Goal: Task Accomplishment & Management: Complete application form

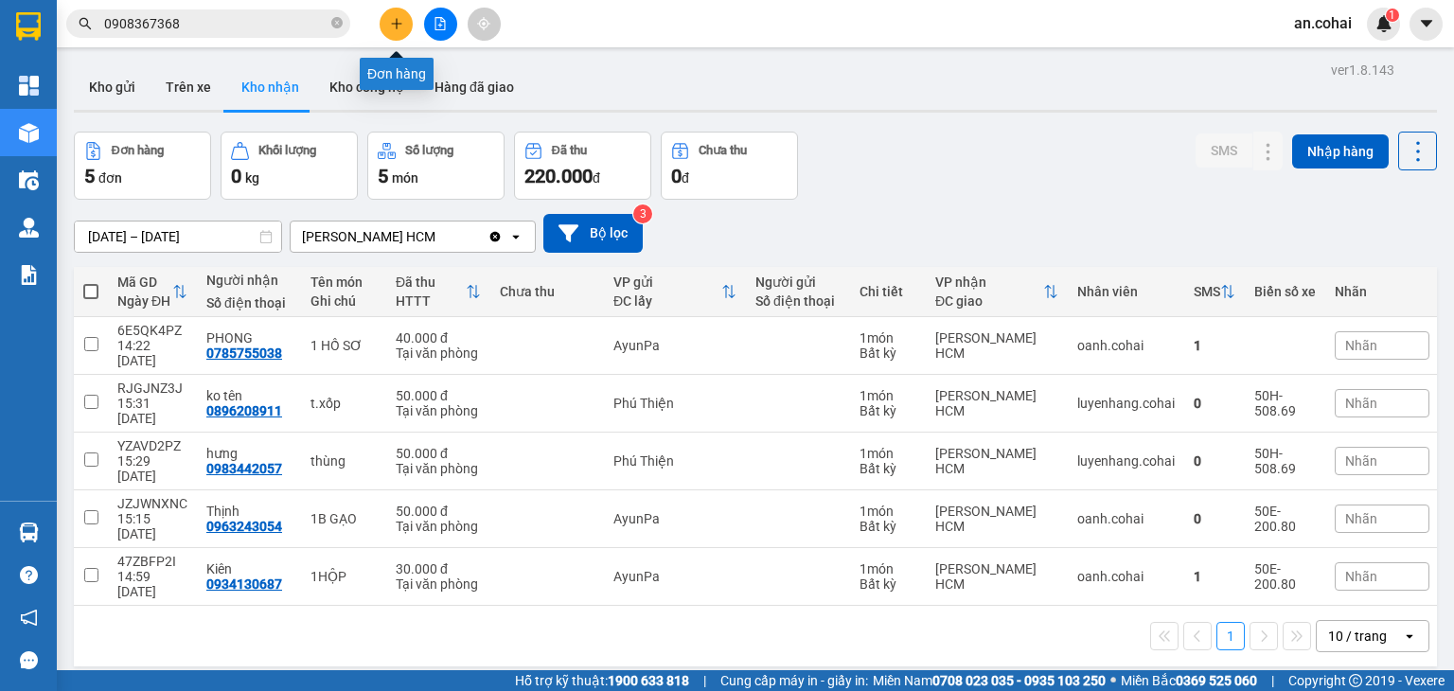
click at [401, 25] on icon "plus" at bounding box center [396, 23] width 13 height 13
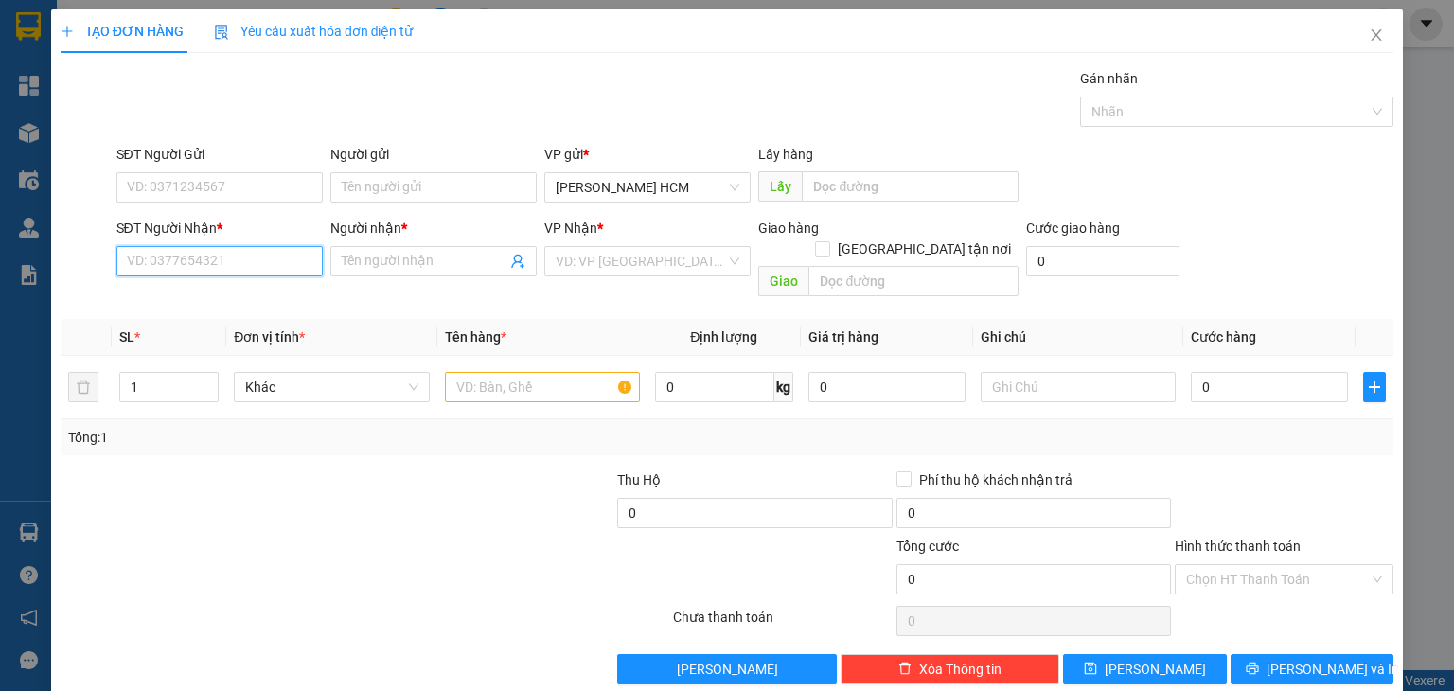
click at [147, 265] on input "SĐT Người Nhận *" at bounding box center [219, 261] width 206 height 30
click at [312, 497] on div at bounding box center [198, 503] width 278 height 66
click at [222, 259] on input "SĐT Người Nhận *" at bounding box center [219, 261] width 206 height 30
click at [625, 247] on input "search" at bounding box center [641, 261] width 170 height 28
click at [221, 247] on input "SĐT Người Nhận *" at bounding box center [219, 261] width 206 height 30
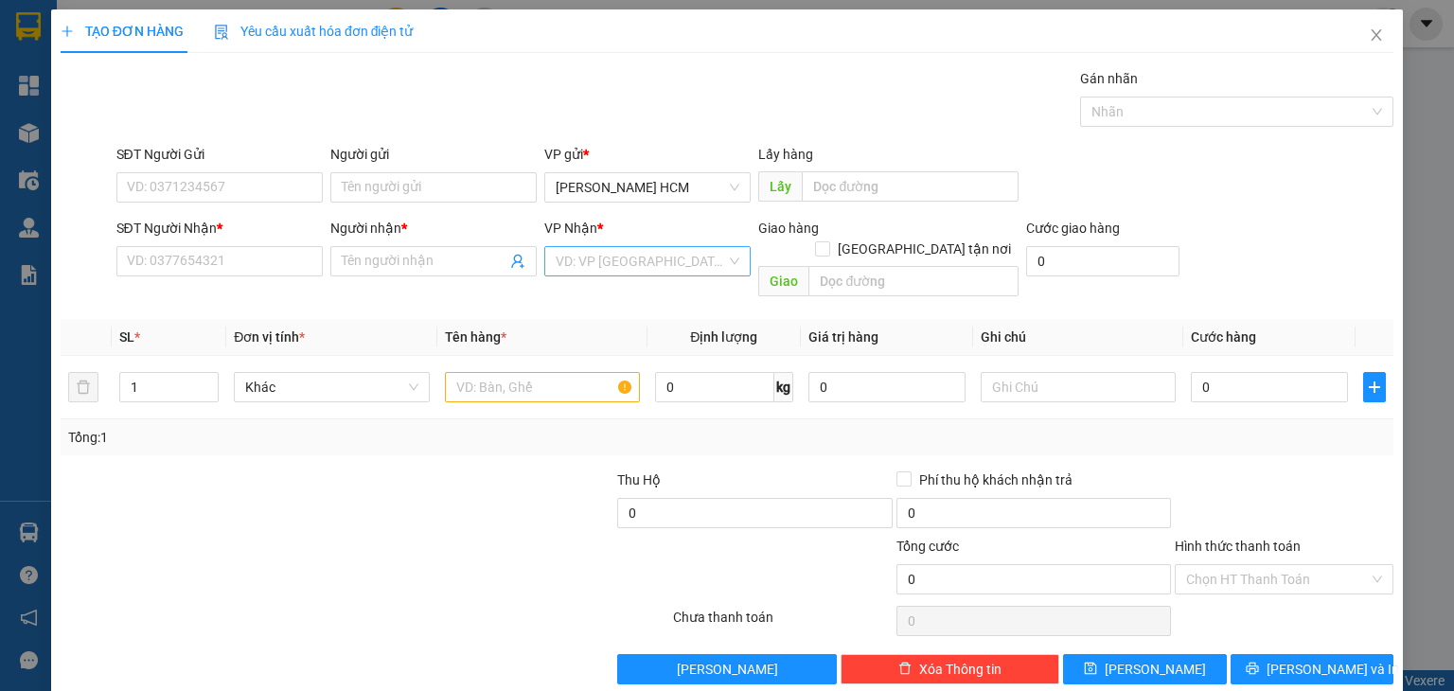
click at [617, 258] on input "search" at bounding box center [641, 261] width 170 height 28
click at [237, 264] on input "SĐT Người Nhận *" at bounding box center [219, 261] width 206 height 30
type input "0966476537"
click at [364, 246] on span at bounding box center [433, 261] width 206 height 30
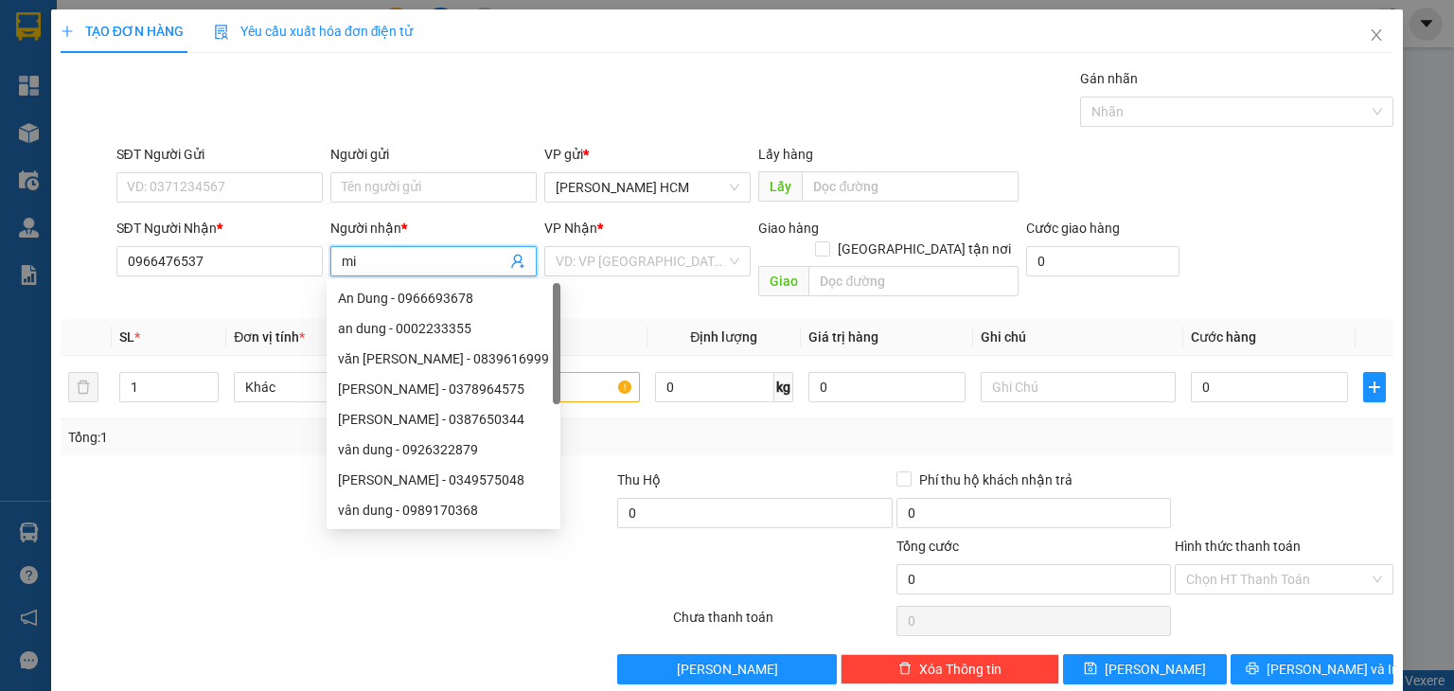
type input "m"
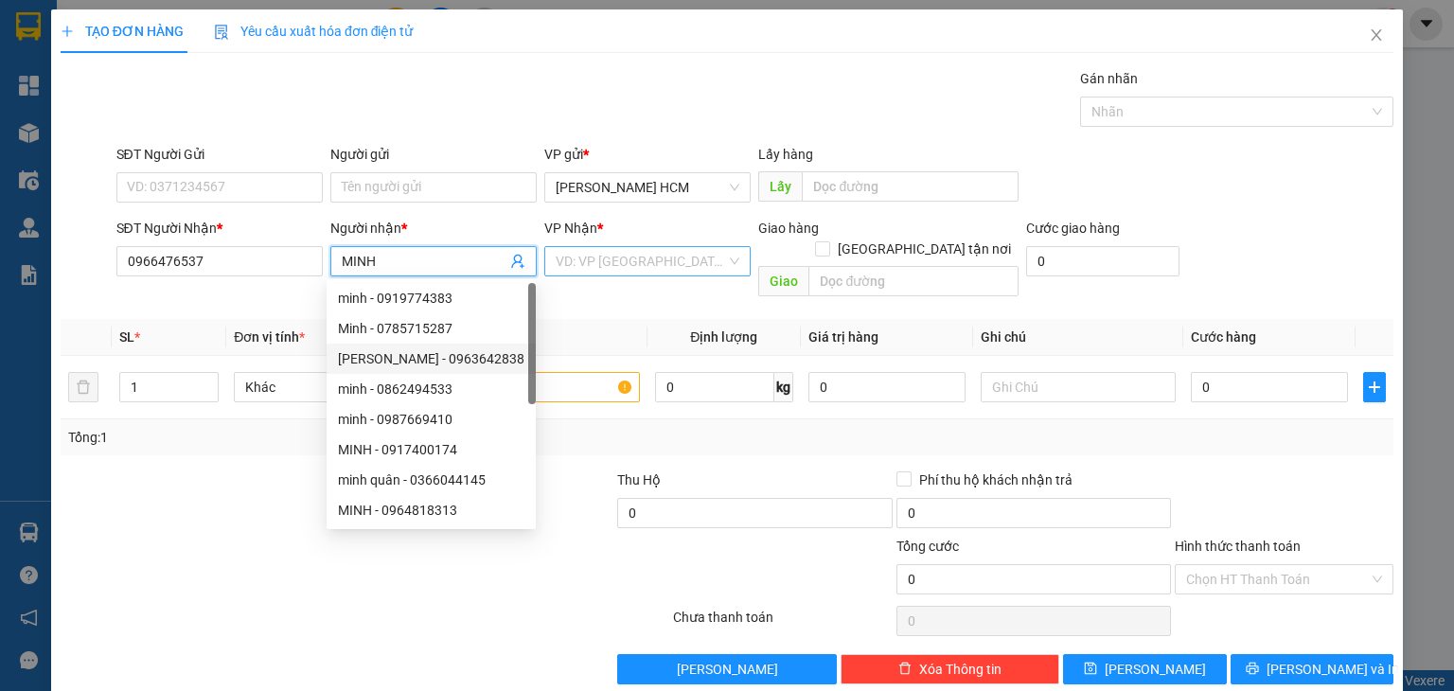
type input "MINH"
click at [603, 255] on input "search" at bounding box center [641, 261] width 170 height 28
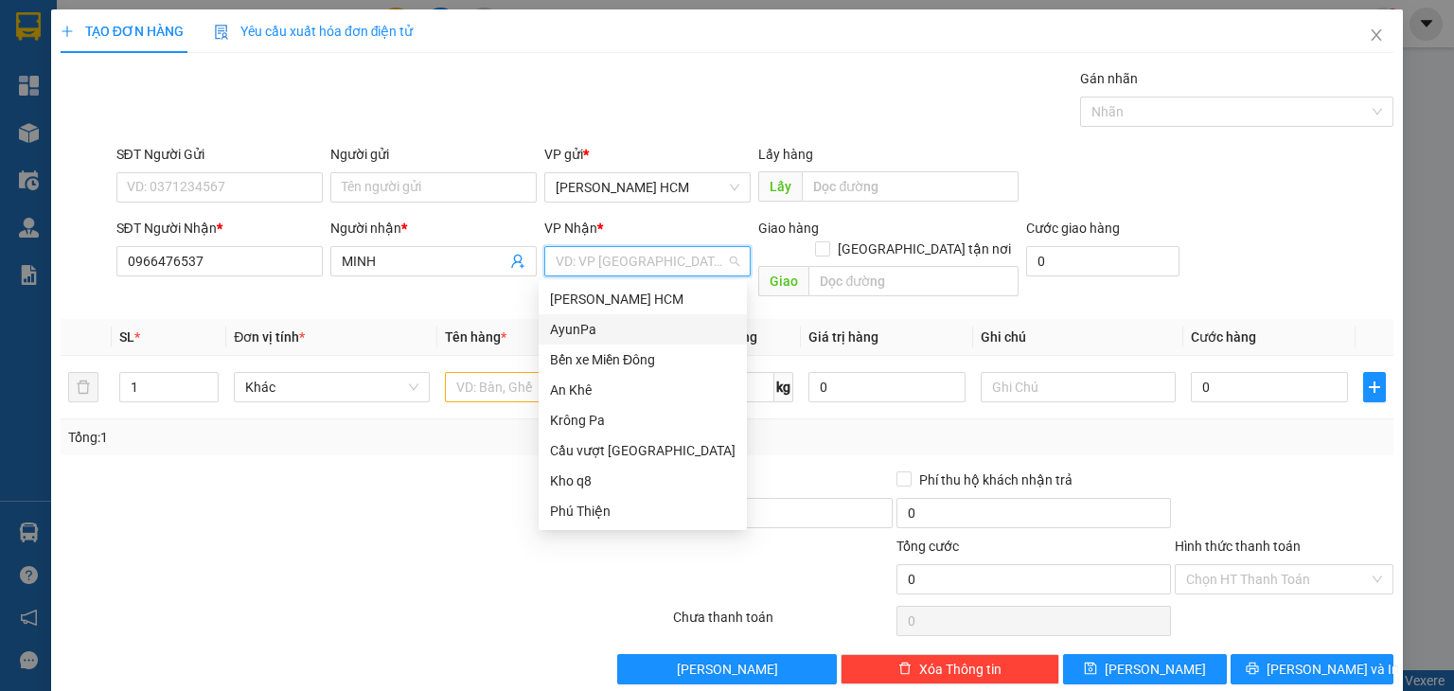
click at [583, 321] on div "AyunPa" at bounding box center [643, 329] width 186 height 21
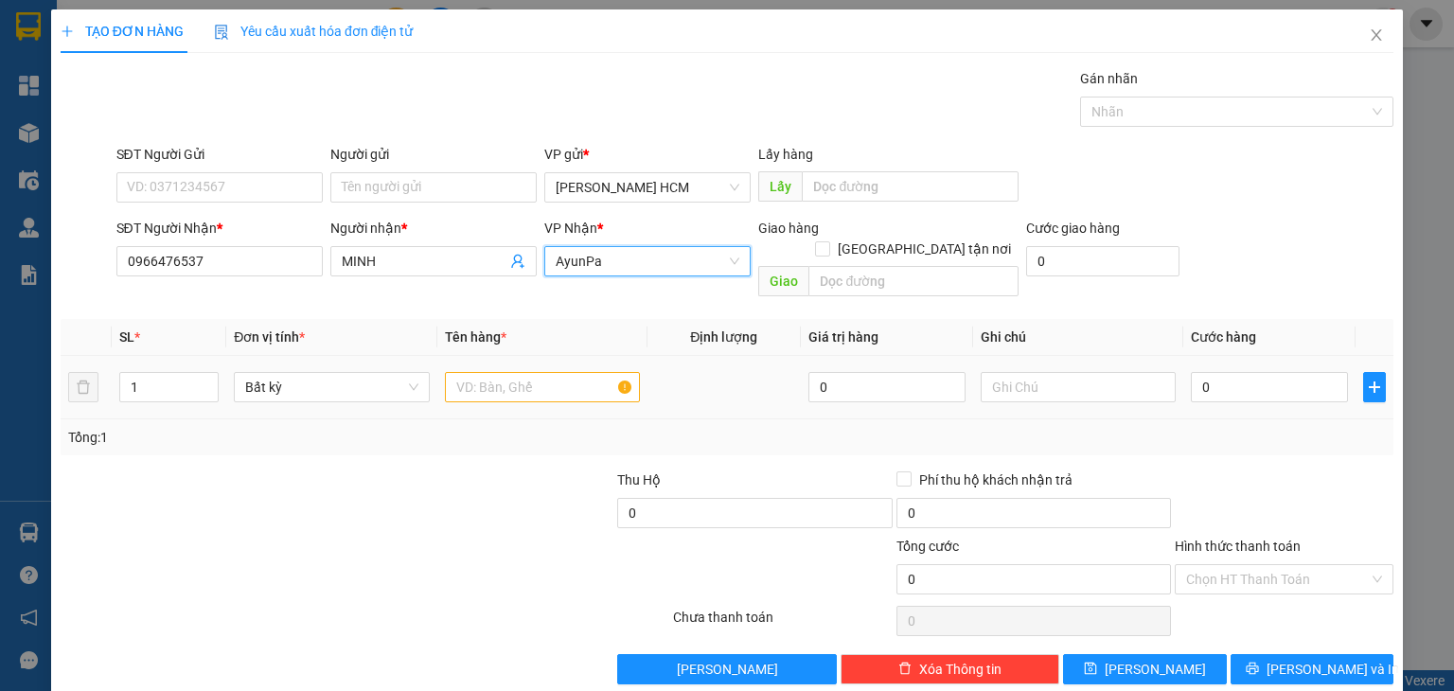
click at [490, 368] on div at bounding box center [542, 387] width 195 height 38
click at [489, 372] on input "text" at bounding box center [542, 387] width 195 height 30
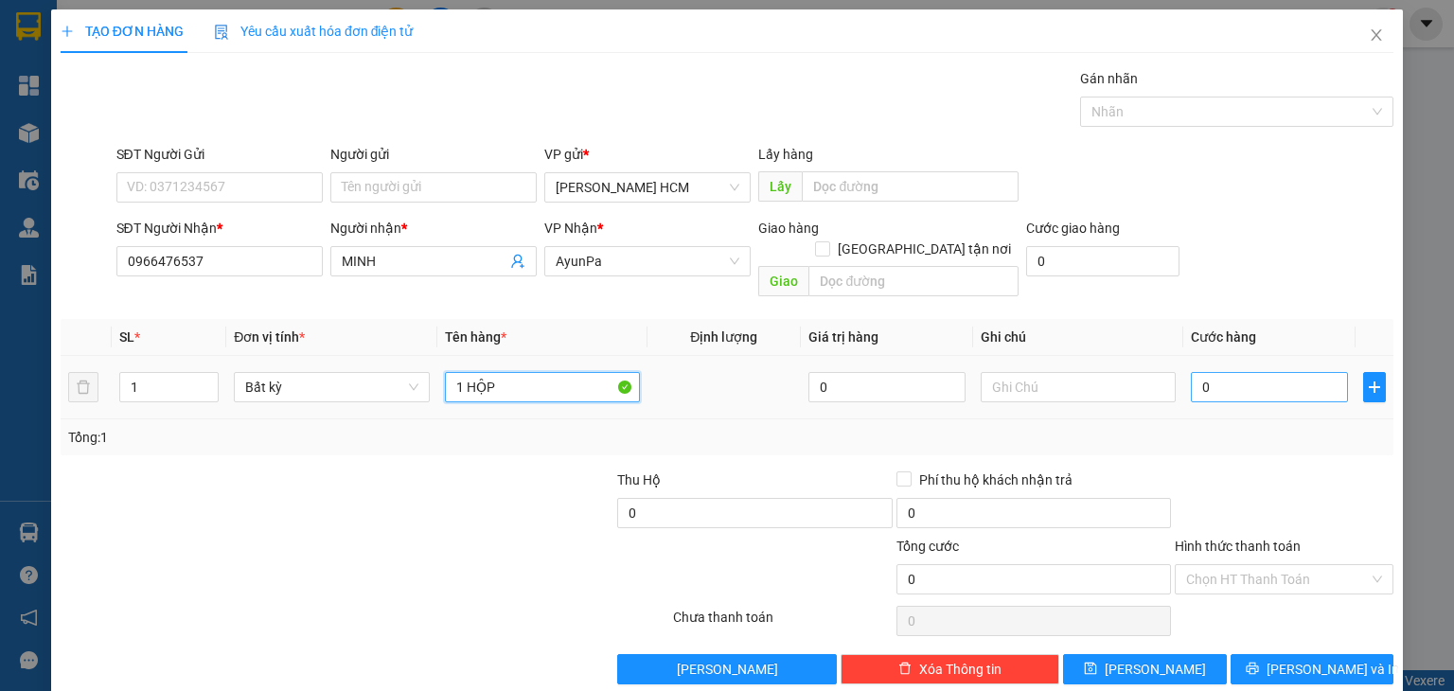
type input "1 HỘP"
click at [1213, 372] on input "0" at bounding box center [1269, 387] width 157 height 30
type input "004"
type input "4"
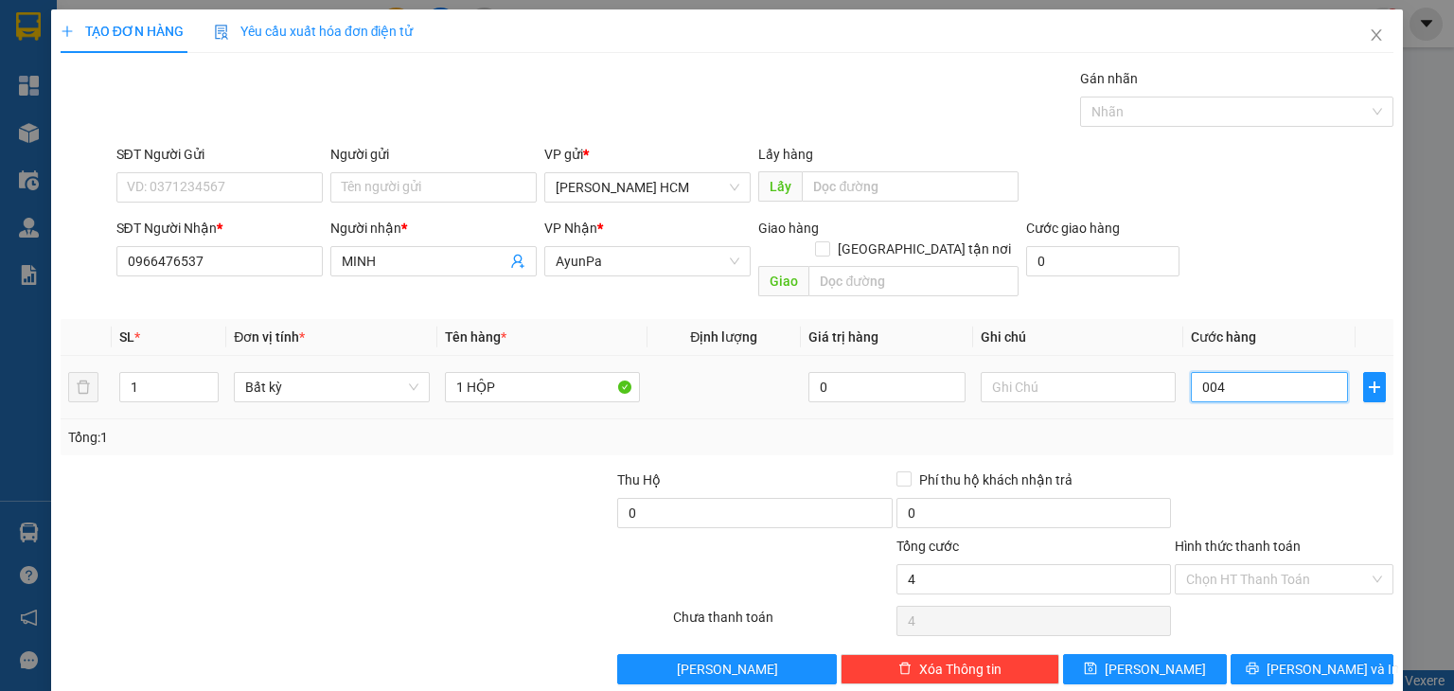
type input "0.040"
type input "40"
type input "00.400"
type input "400"
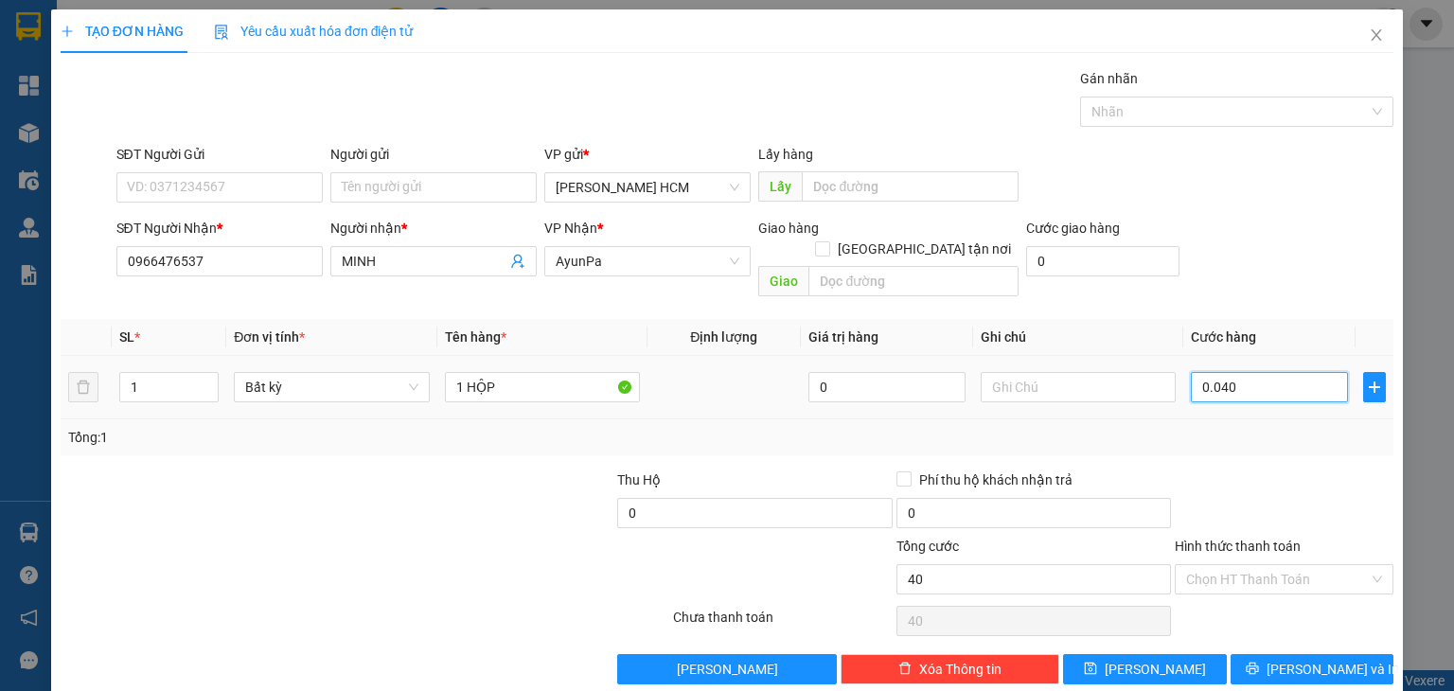
type input "400"
type input "0.004.000"
type input "4.000"
type input "000.040.000"
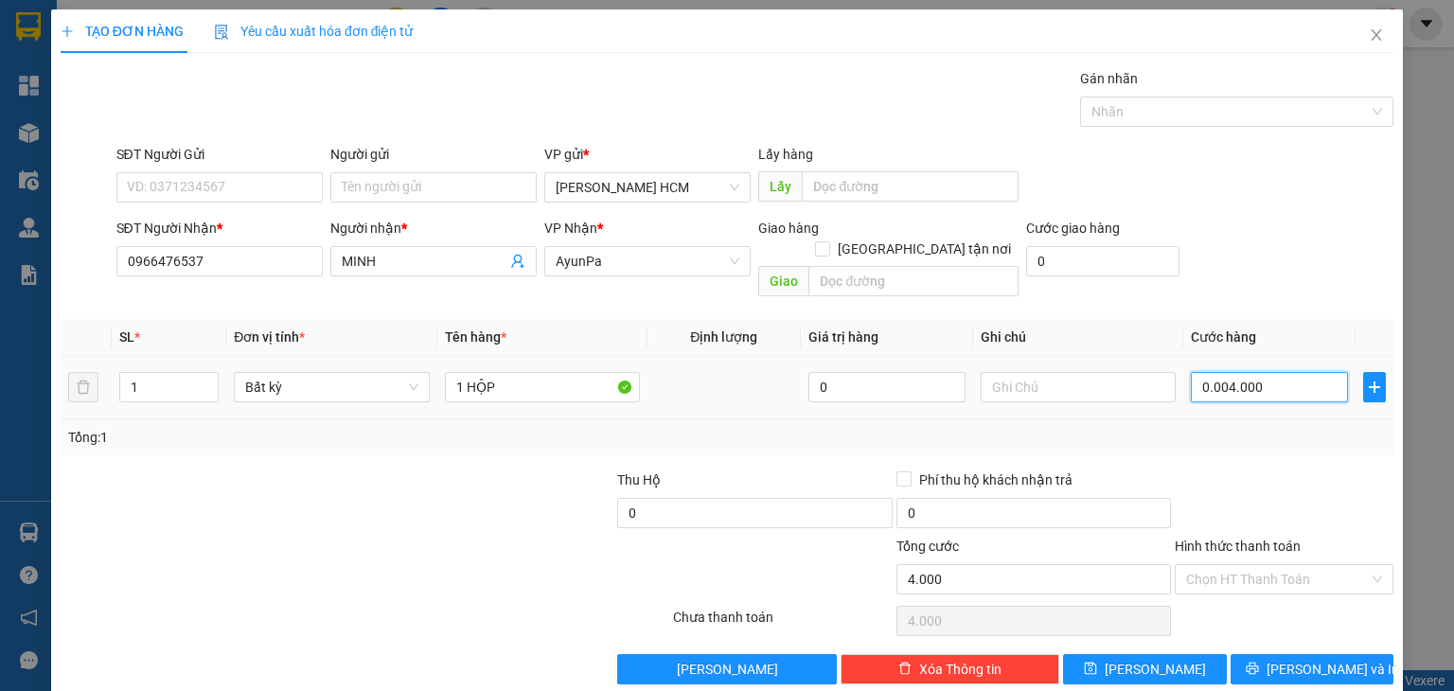
type input "40.000"
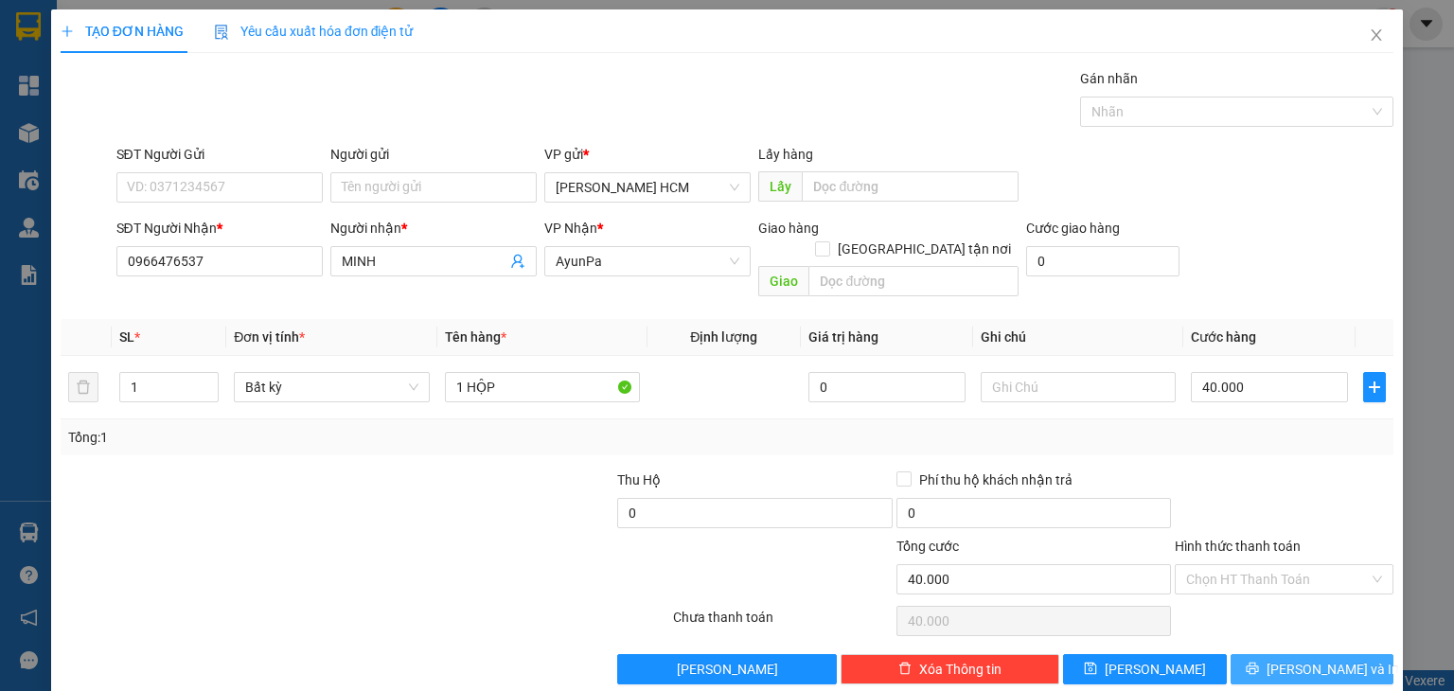
click at [1284, 659] on span "[PERSON_NAME] và In" at bounding box center [1333, 669] width 133 height 21
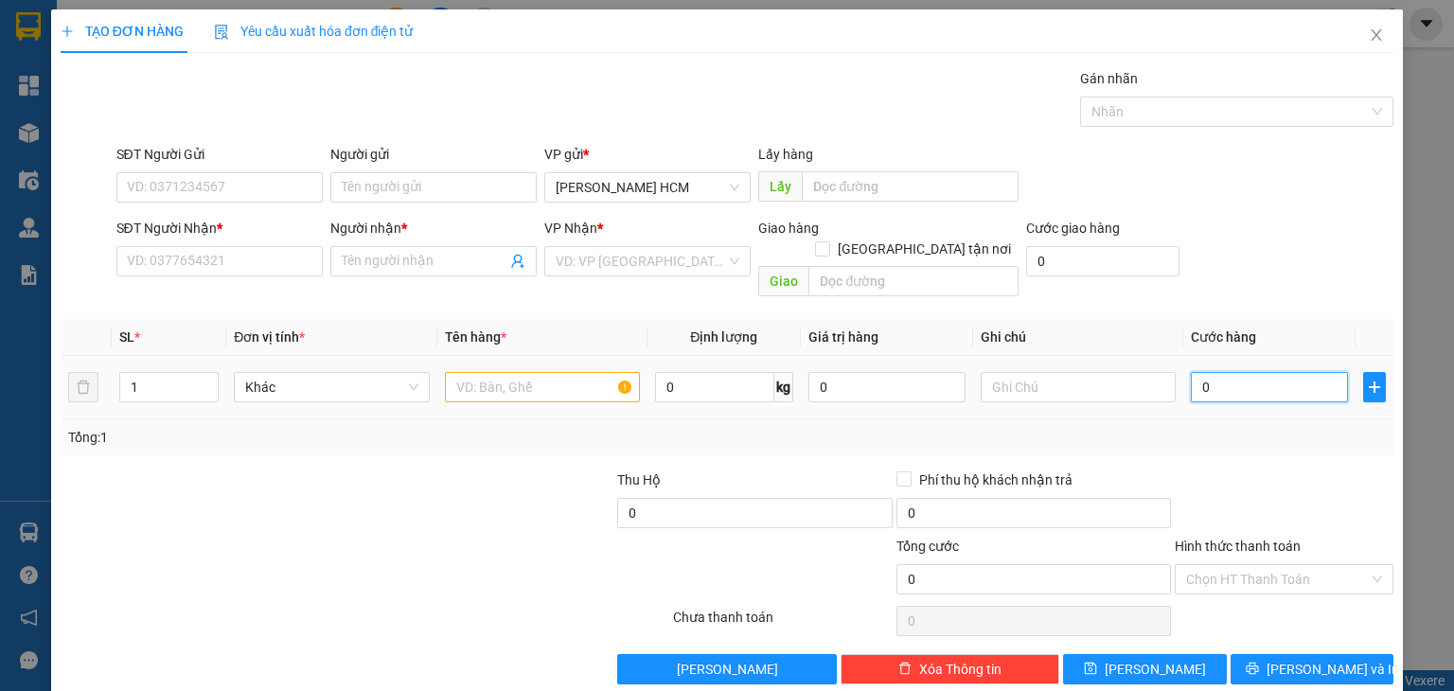
click at [1230, 372] on input "0" at bounding box center [1269, 387] width 157 height 30
click at [212, 255] on input "SĐT Người Nhận *" at bounding box center [219, 261] width 206 height 30
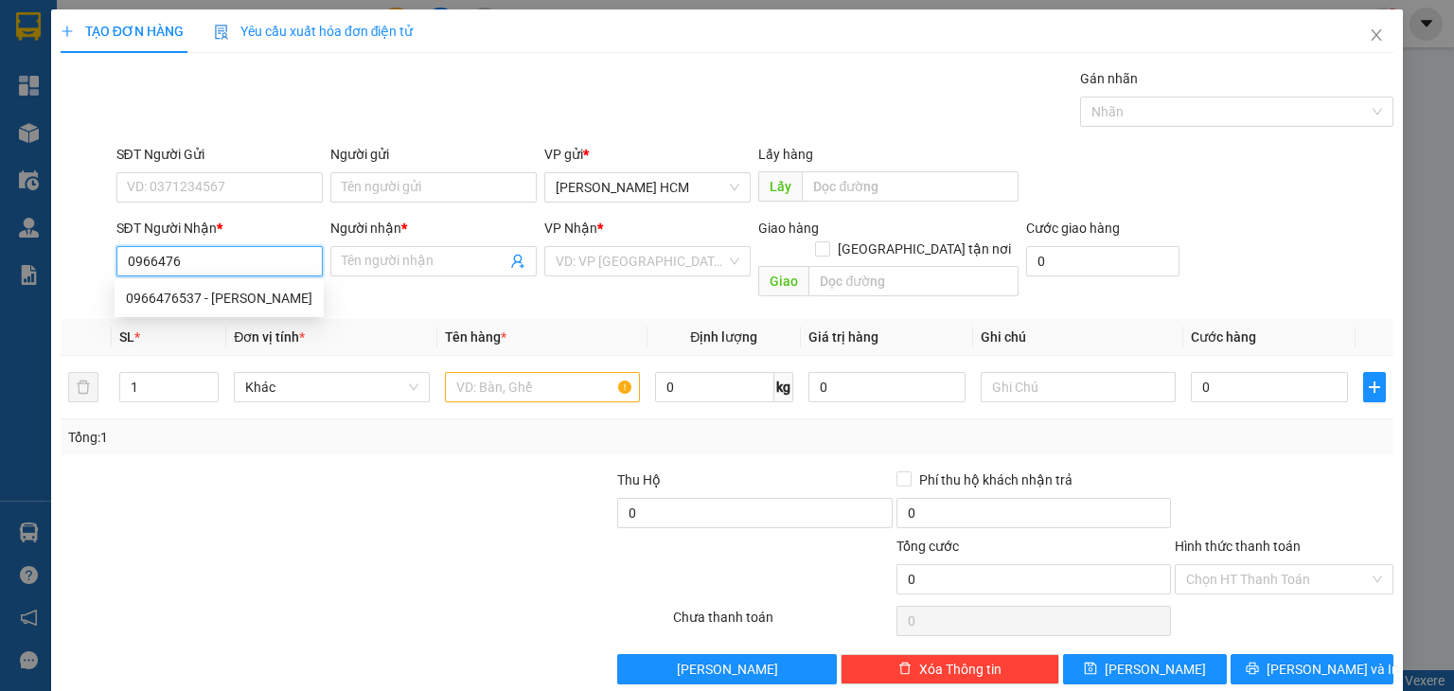
click at [171, 300] on div "0966476537 - [PERSON_NAME]" at bounding box center [219, 298] width 187 height 21
type input "0966476537"
type input "MINH"
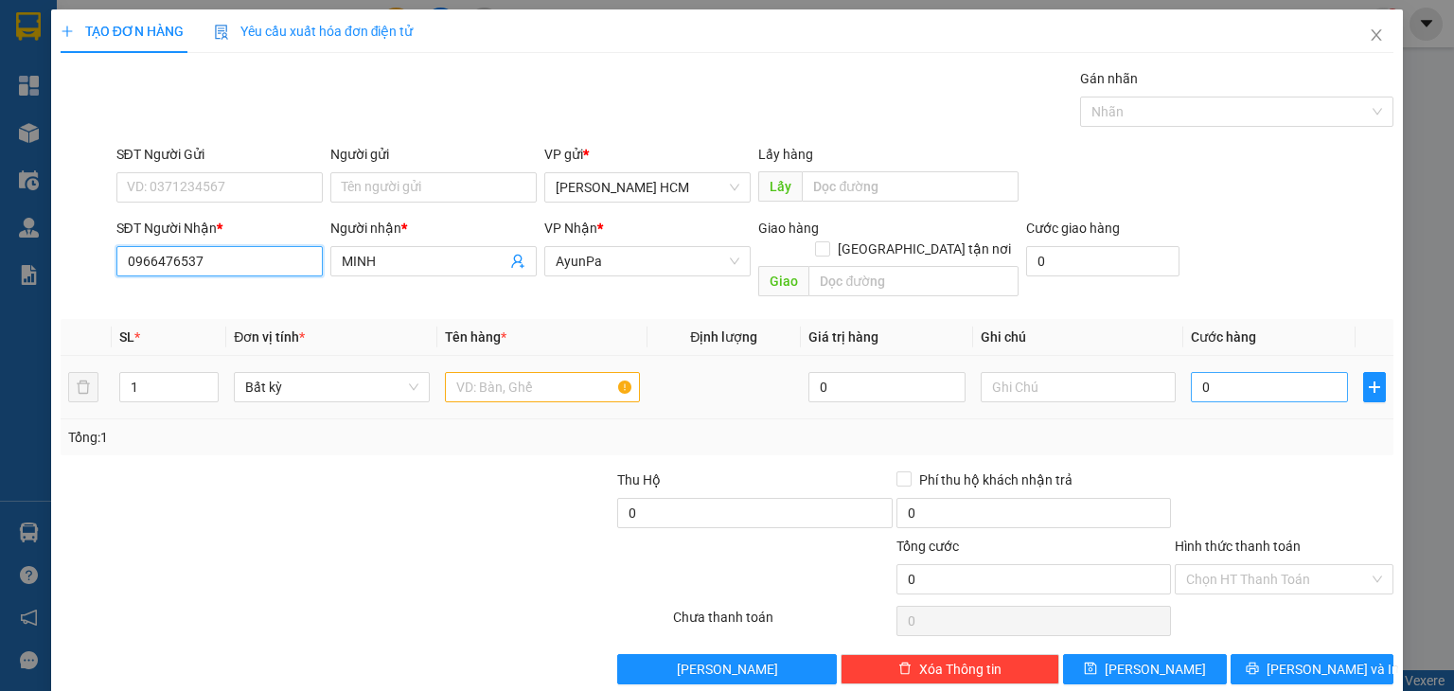
type input "0966476537"
click at [1212, 372] on input "0" at bounding box center [1269, 387] width 157 height 30
type input "005"
type input "5"
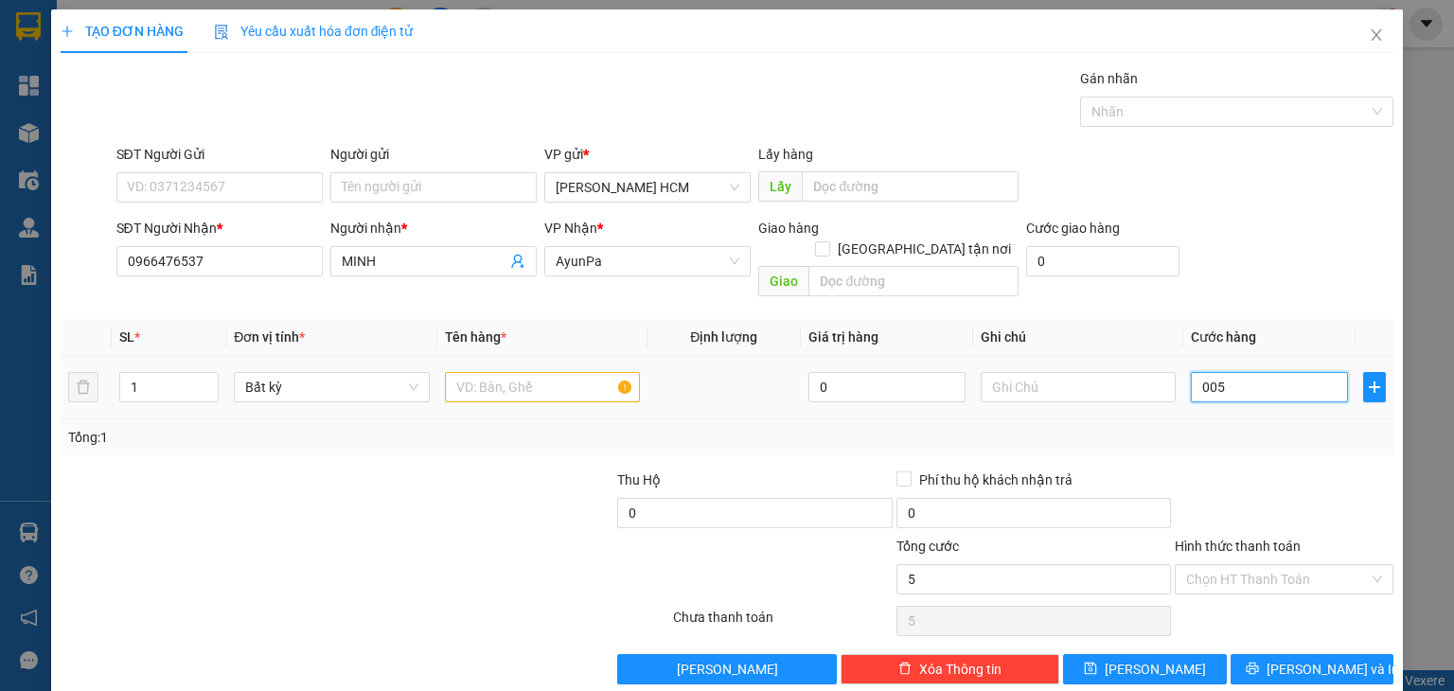
type input "0.050"
type input "50"
type input "00.500"
type input "500"
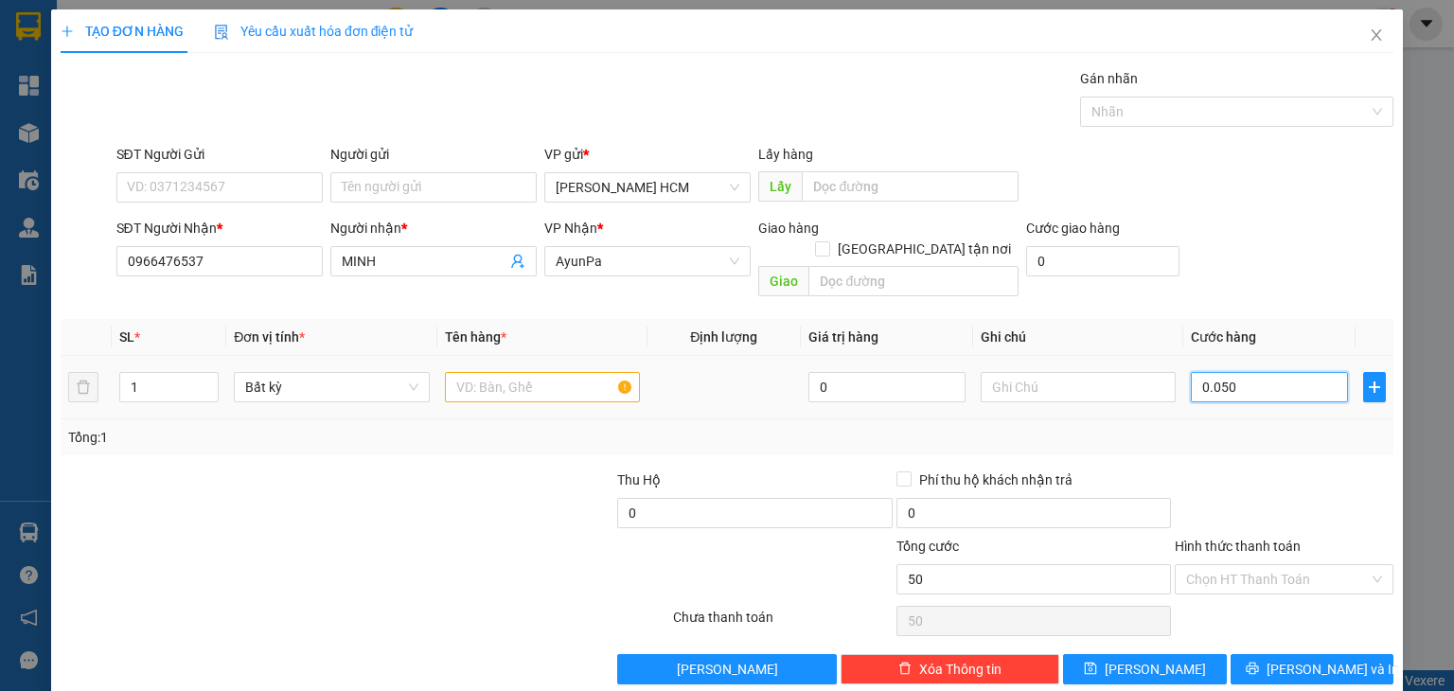
type input "500"
type input "0.005.000"
type input "5.000"
type input "000.050.000"
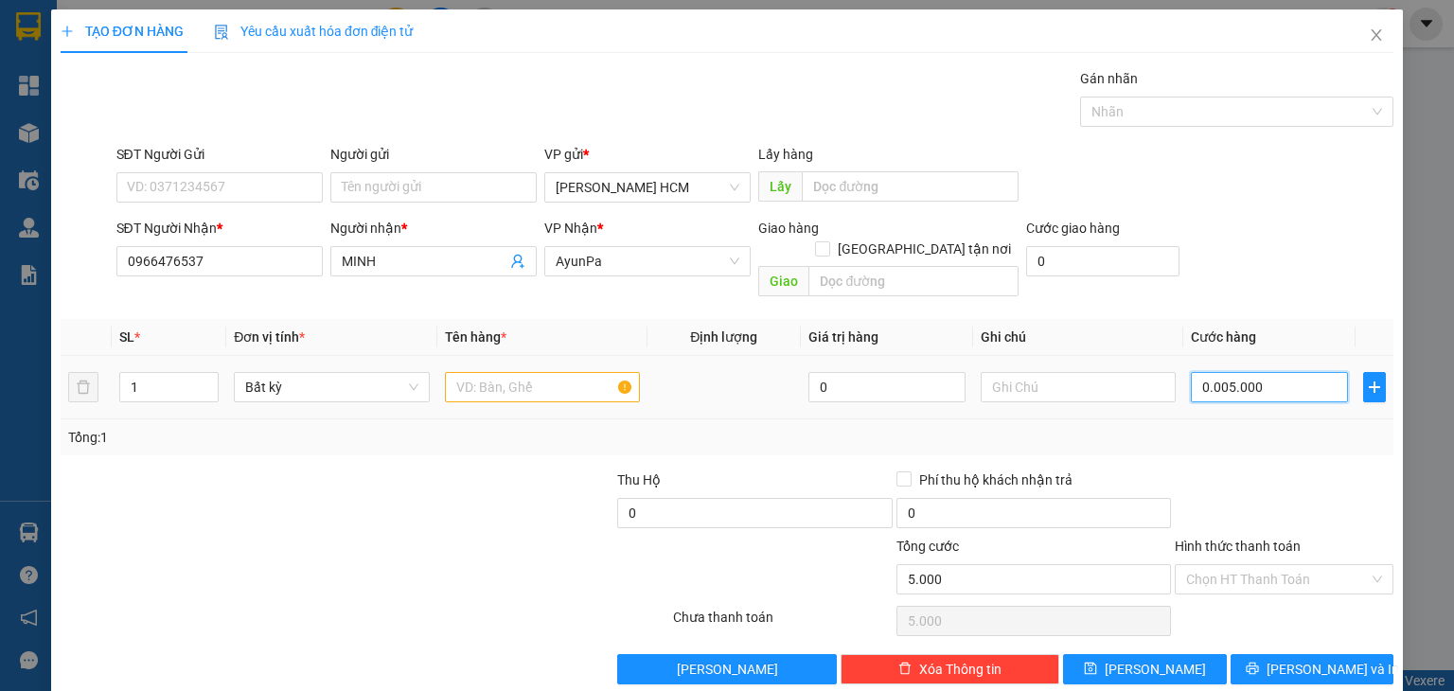
type input "50.000"
click at [1269, 565] on input "Hình thức thanh toán" at bounding box center [1277, 579] width 183 height 28
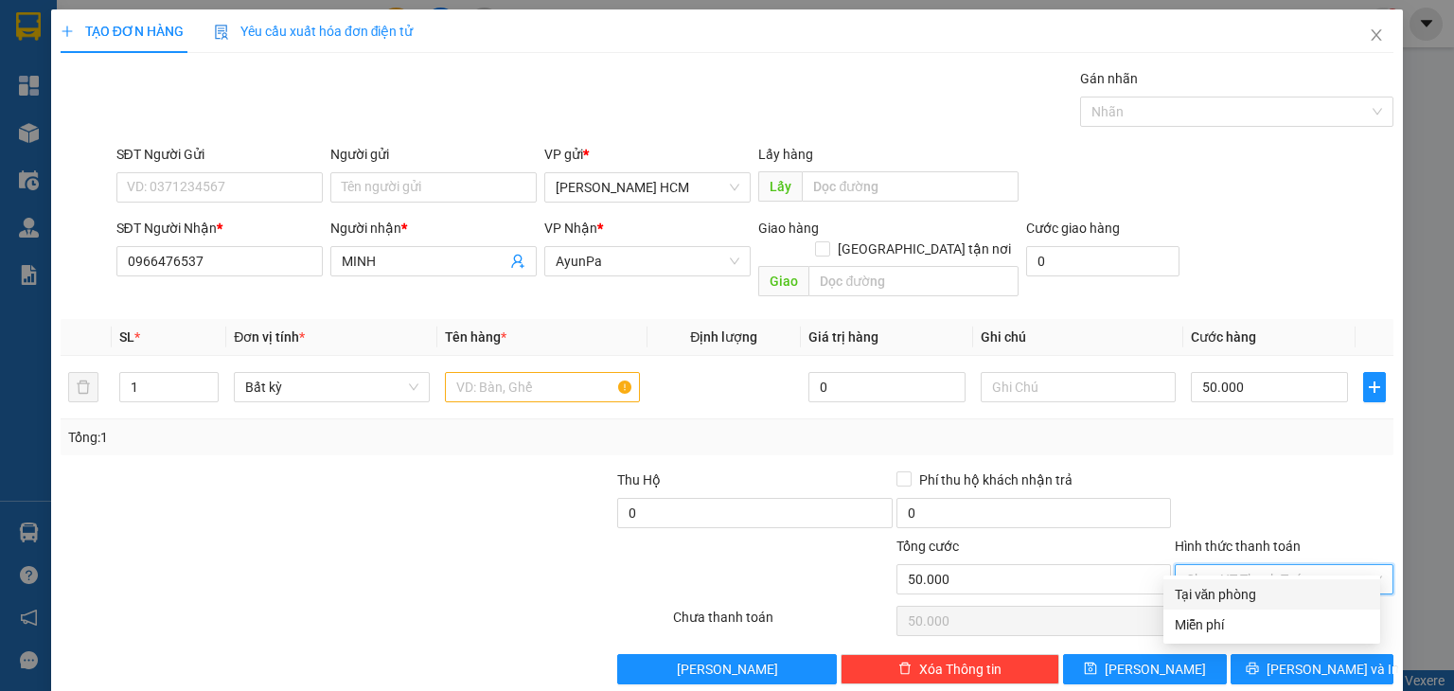
click at [1222, 594] on div "Tại văn phòng" at bounding box center [1272, 594] width 194 height 21
type input "0"
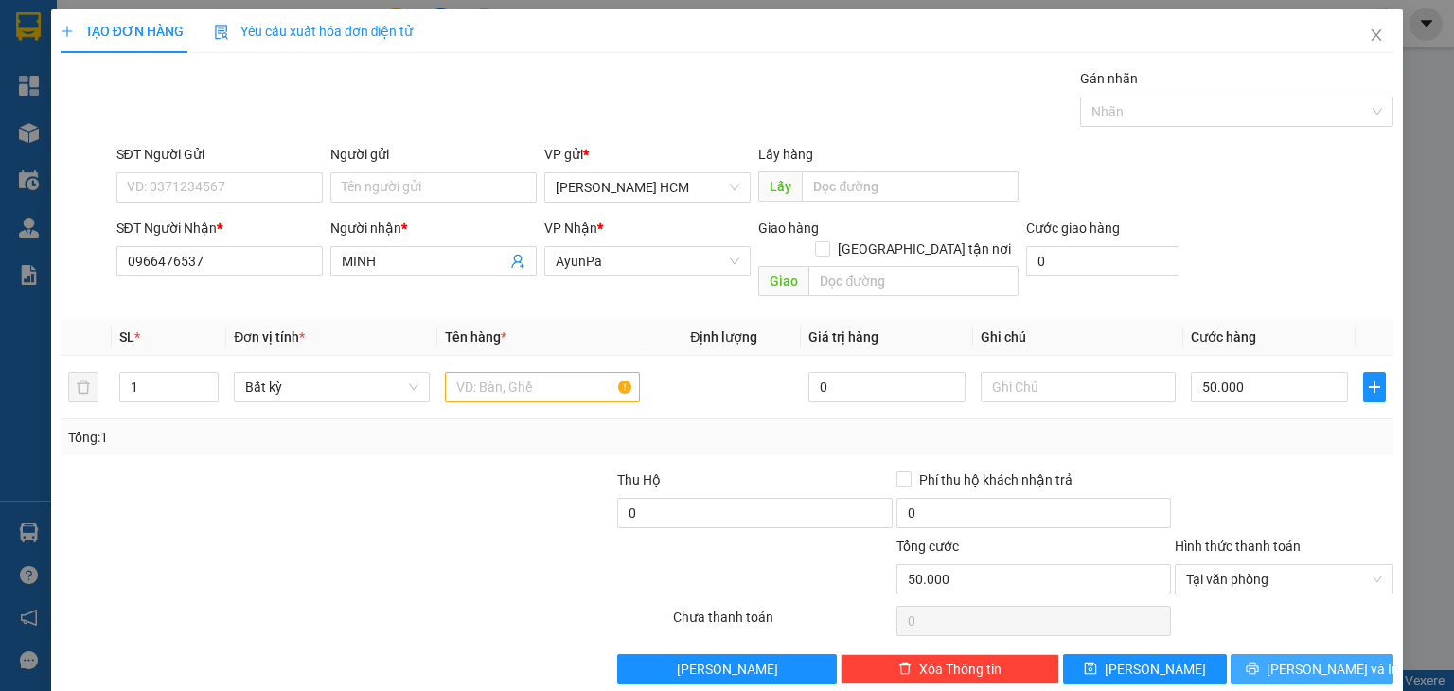
click at [1259, 662] on icon "printer" at bounding box center [1252, 668] width 13 height 13
click at [489, 372] on input "text" at bounding box center [542, 387] width 195 height 30
type input "1 HỘP"
click at [1247, 654] on button "[PERSON_NAME] và In" at bounding box center [1313, 669] width 164 height 30
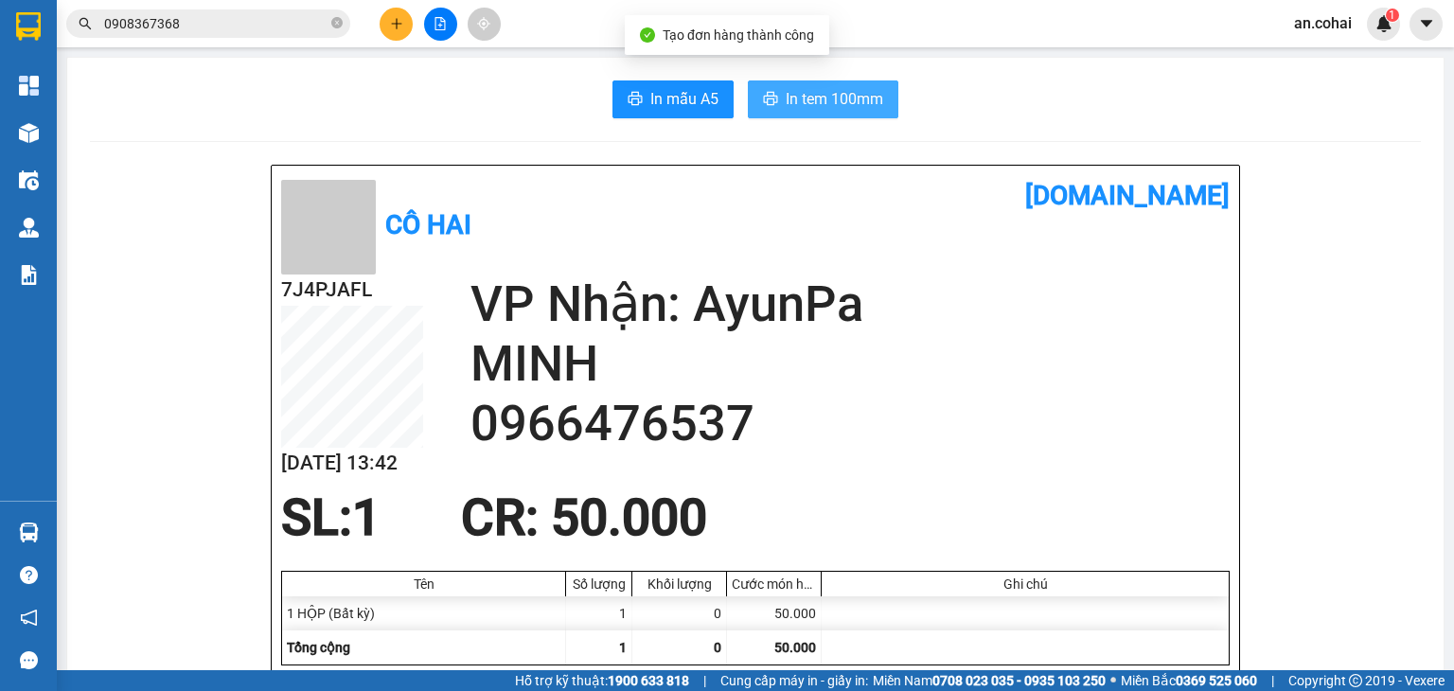
click at [804, 97] on span "In tem 100mm" at bounding box center [835, 99] width 98 height 24
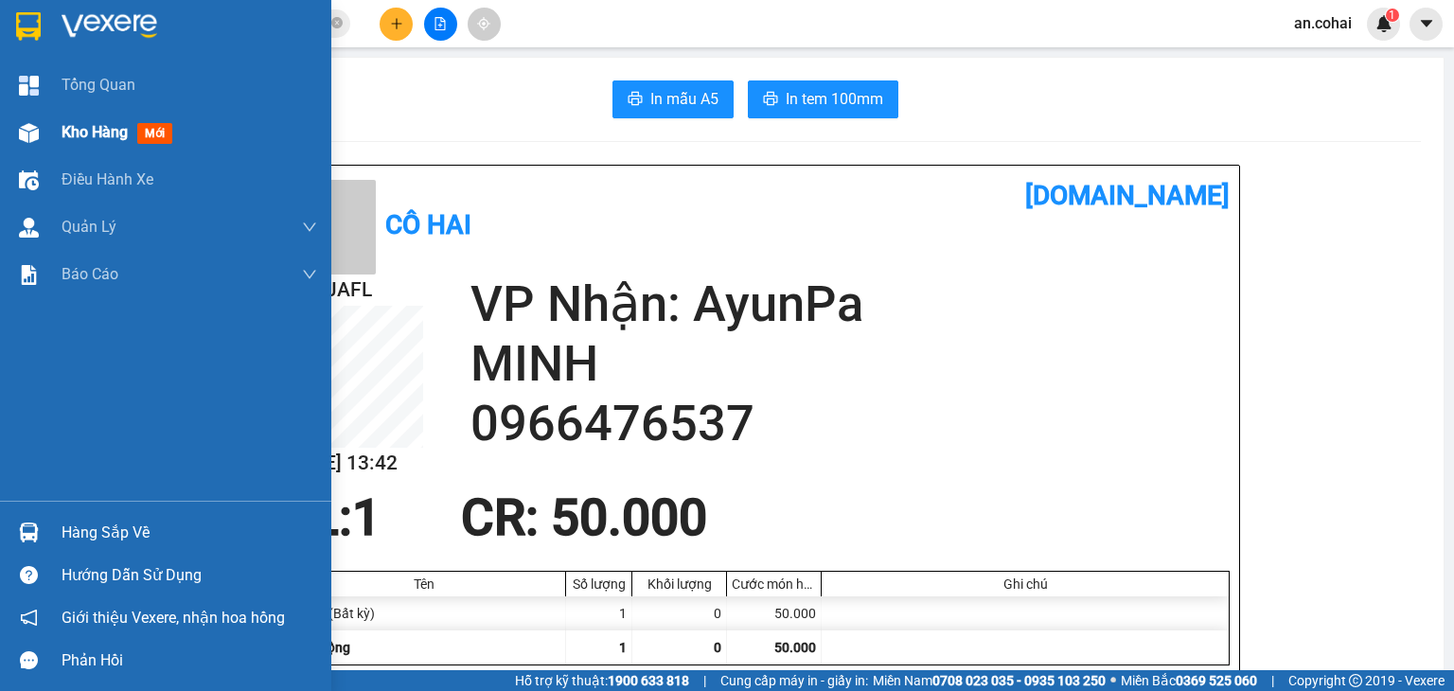
click at [80, 128] on span "Kho hàng" at bounding box center [95, 132] width 66 height 18
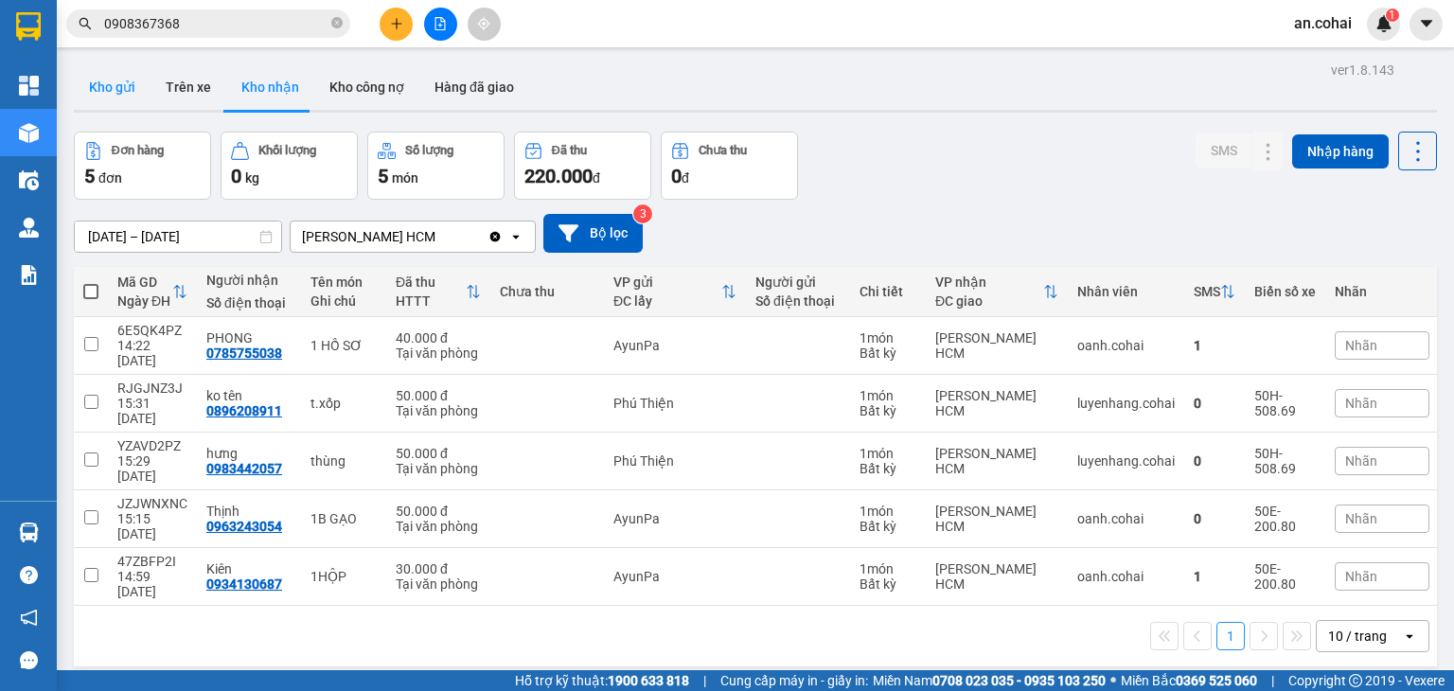
click at [98, 96] on button "Kho gửi" at bounding box center [112, 86] width 77 height 45
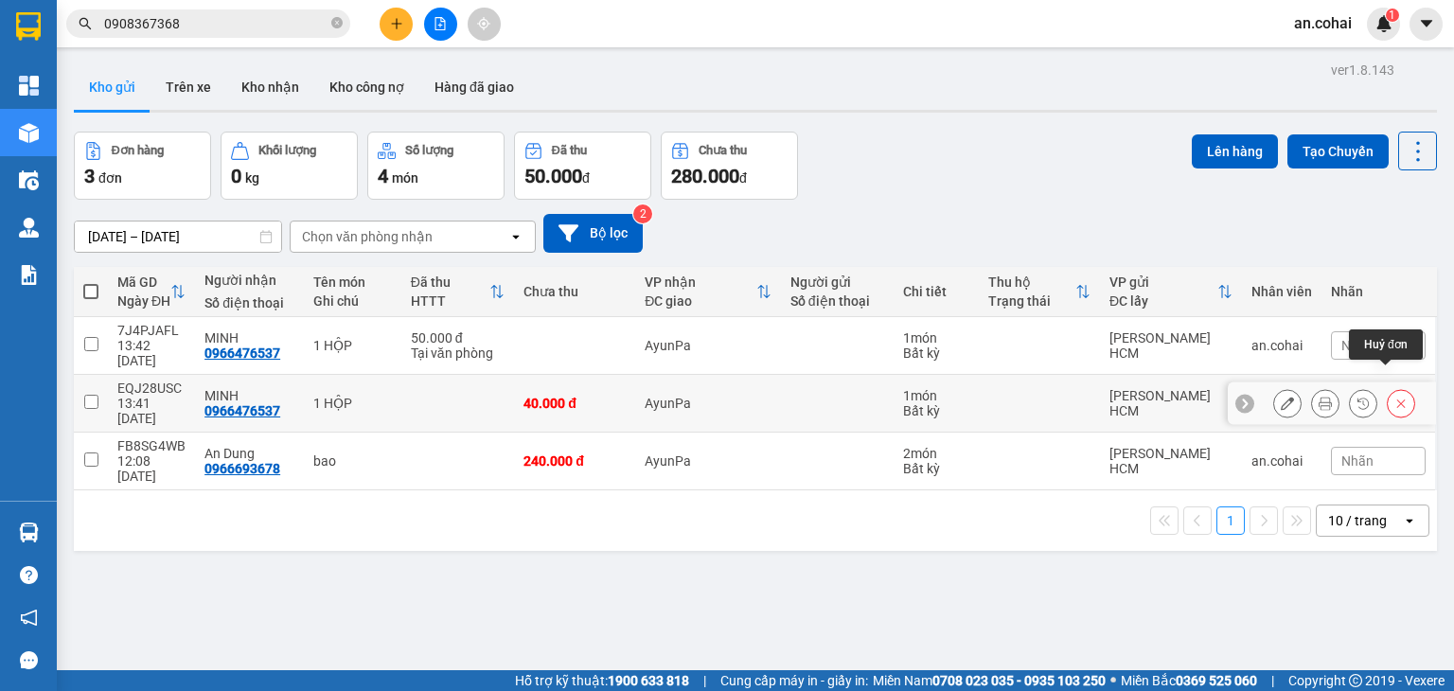
click at [1395, 397] on icon at bounding box center [1401, 403] width 13 height 13
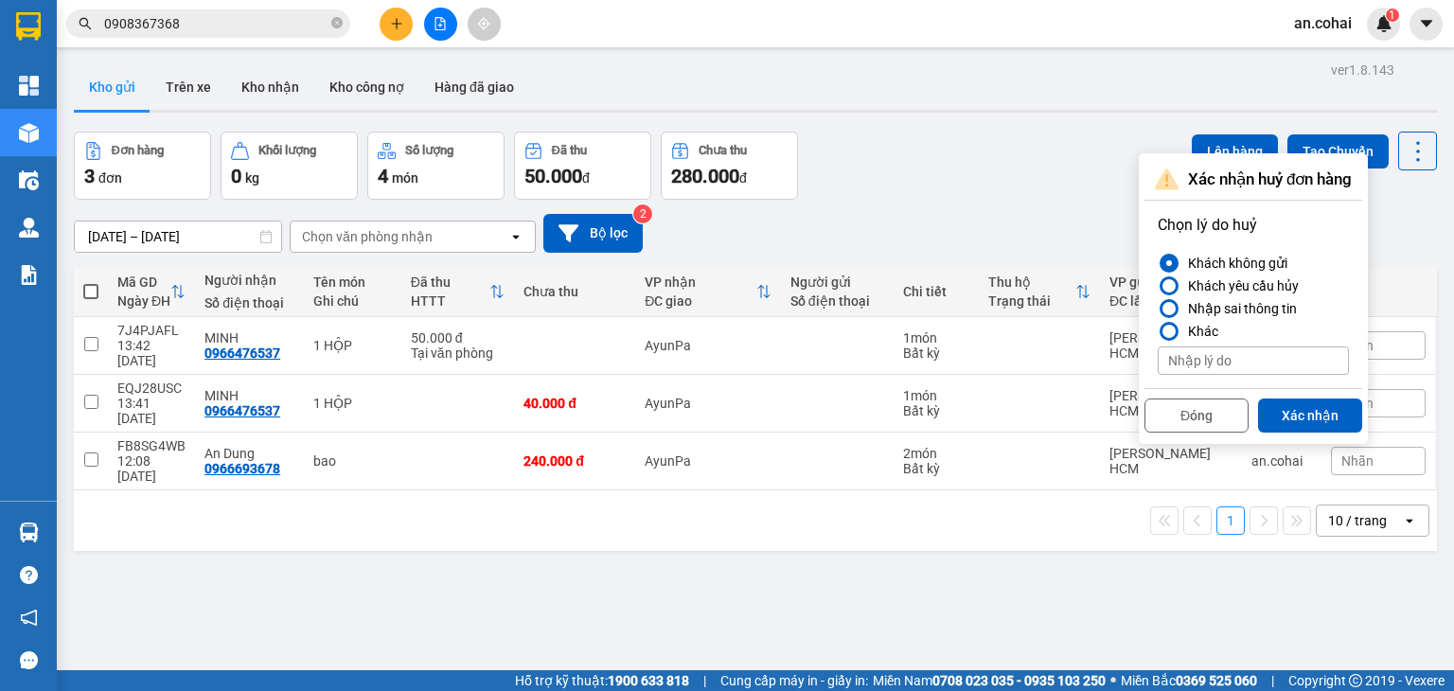
click at [1295, 410] on button "Xác nhận" at bounding box center [1310, 416] width 104 height 34
